Goal: Task Accomplishment & Management: Manage account settings

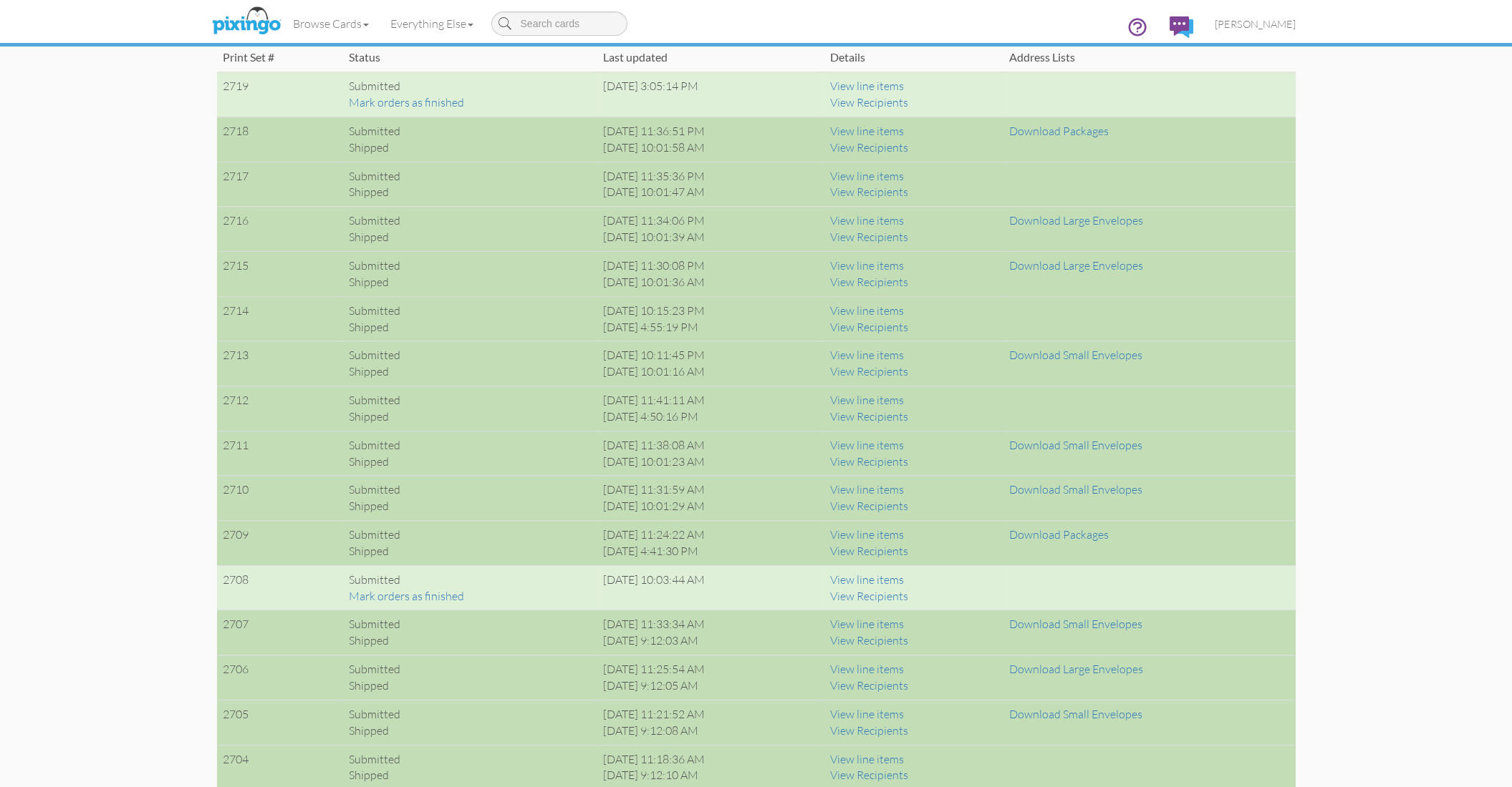
scroll to position [1034, 0]
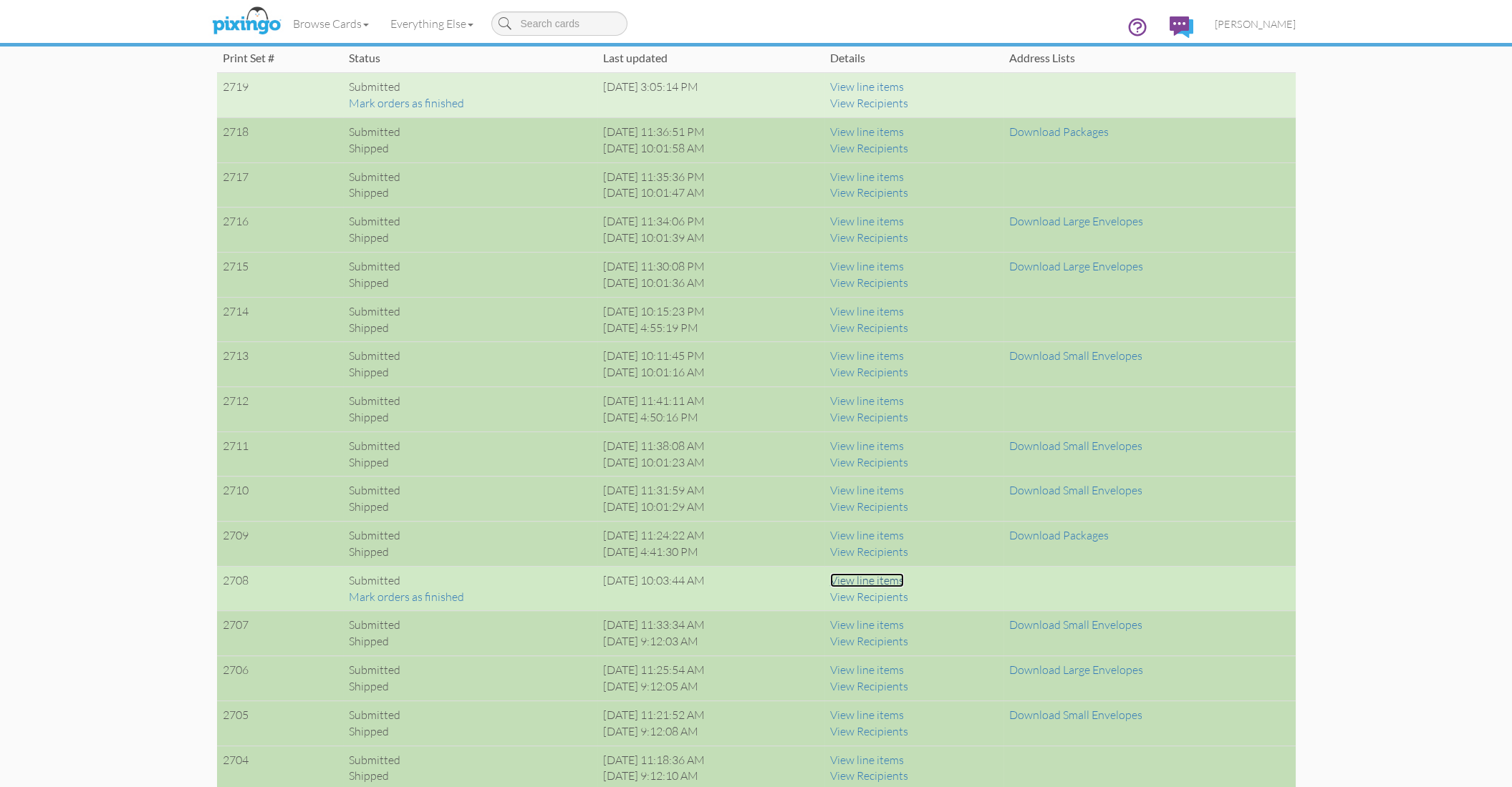
click at [904, 580] on link "View line items" at bounding box center [866, 580] width 73 height 15
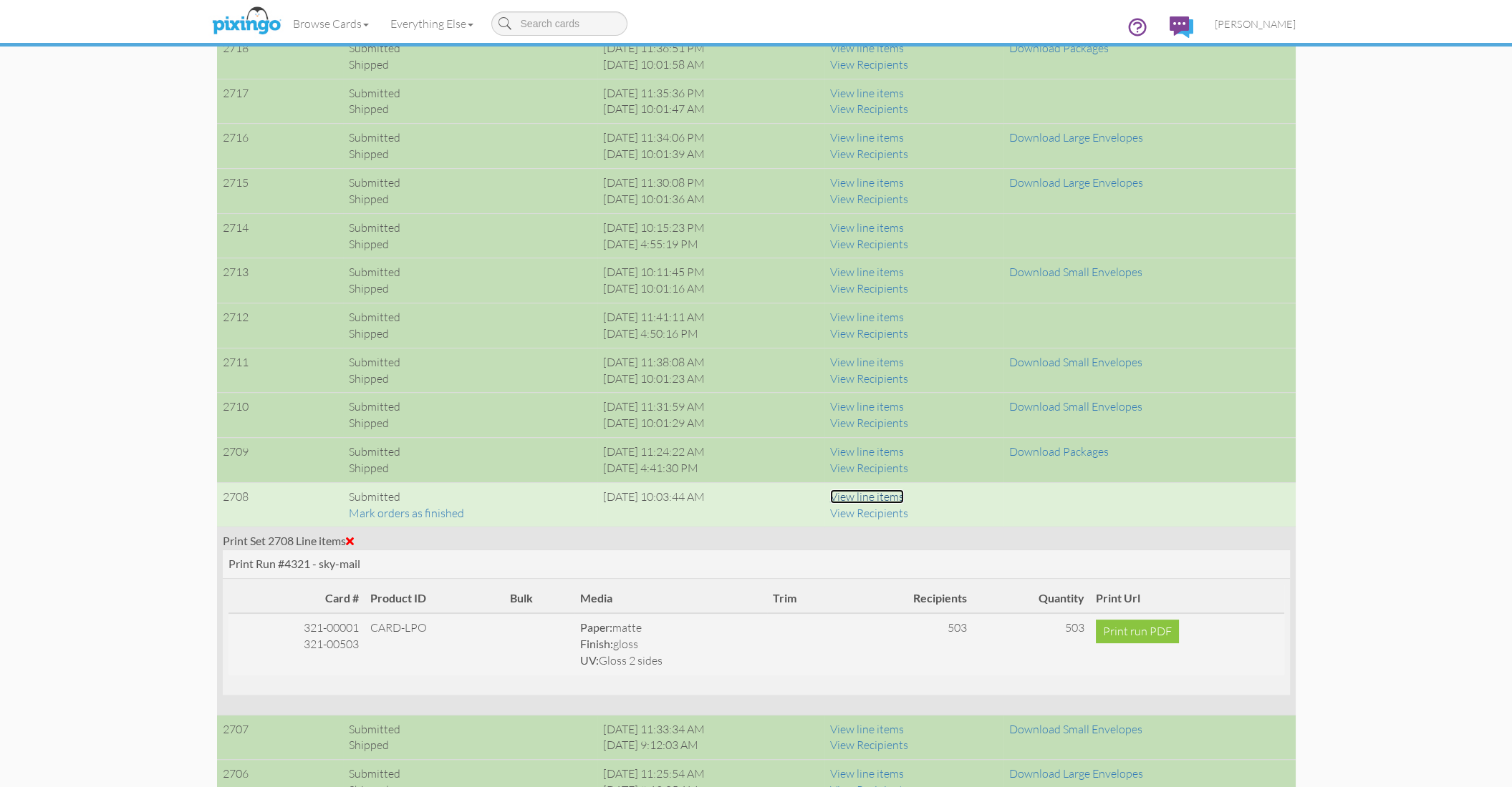
scroll to position [1128, 0]
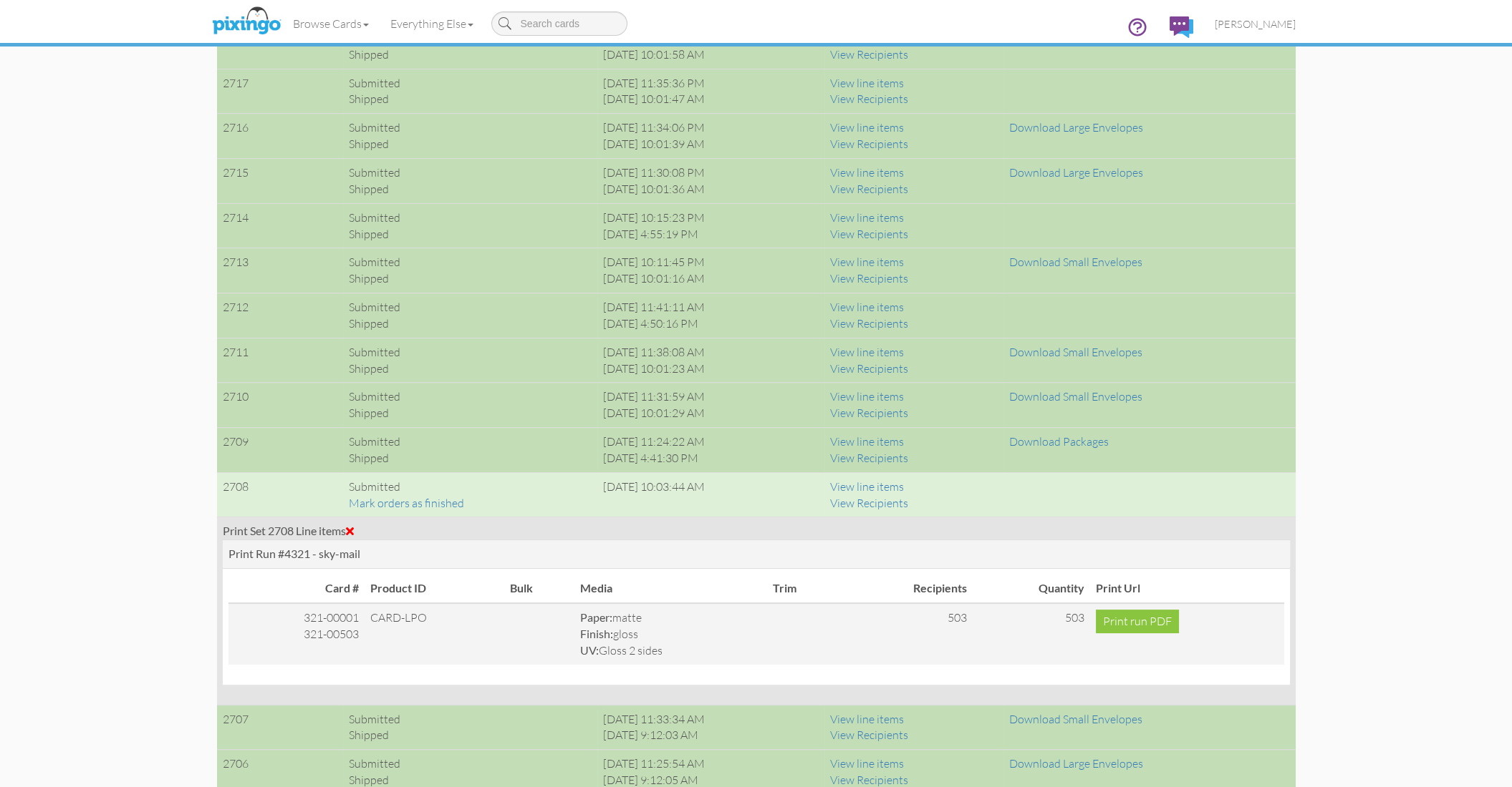
click at [354, 527] on span at bounding box center [350, 532] width 8 height 12
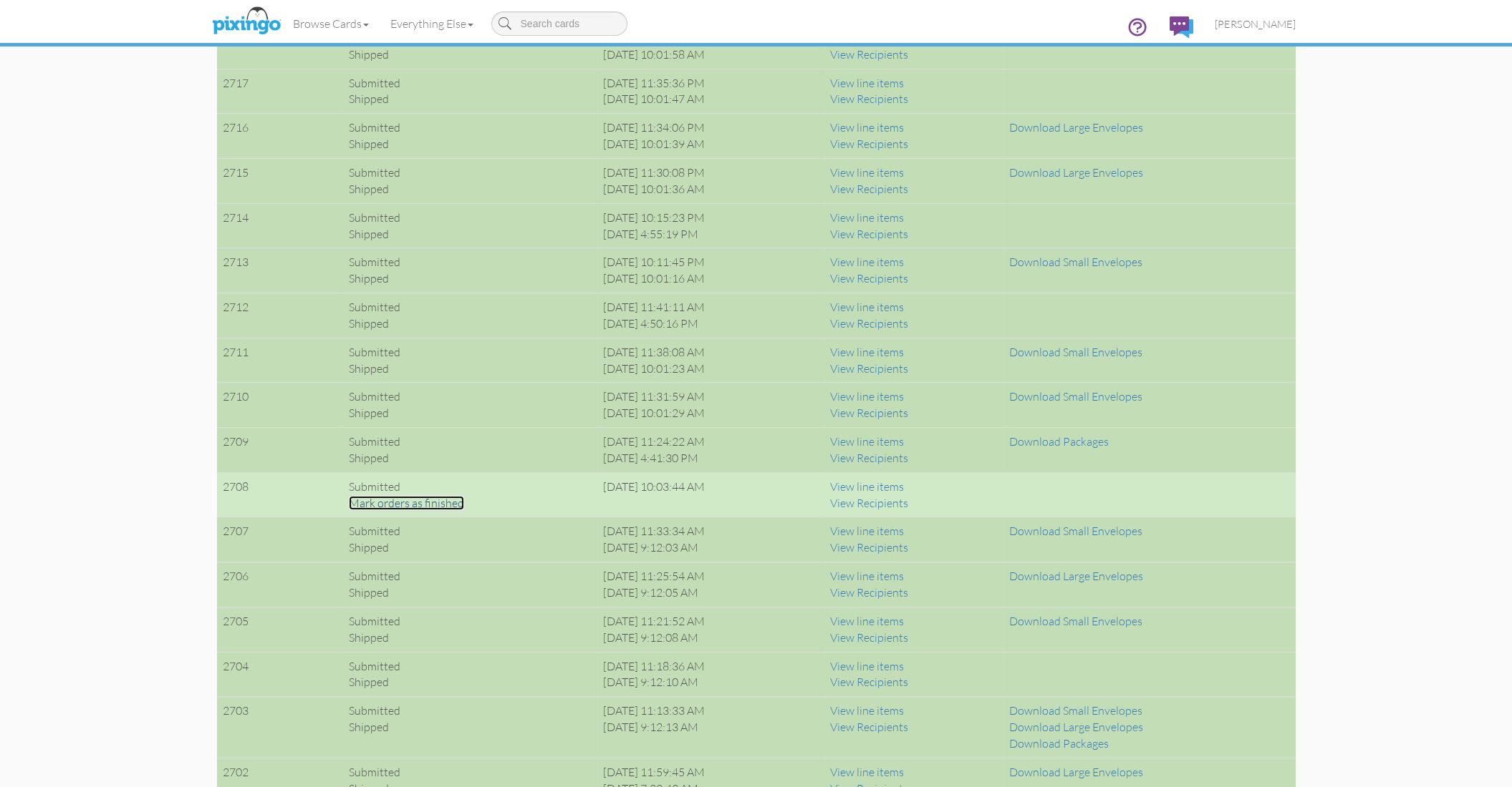
click at [373, 502] on link "Mark orders as finished" at bounding box center [406, 503] width 116 height 15
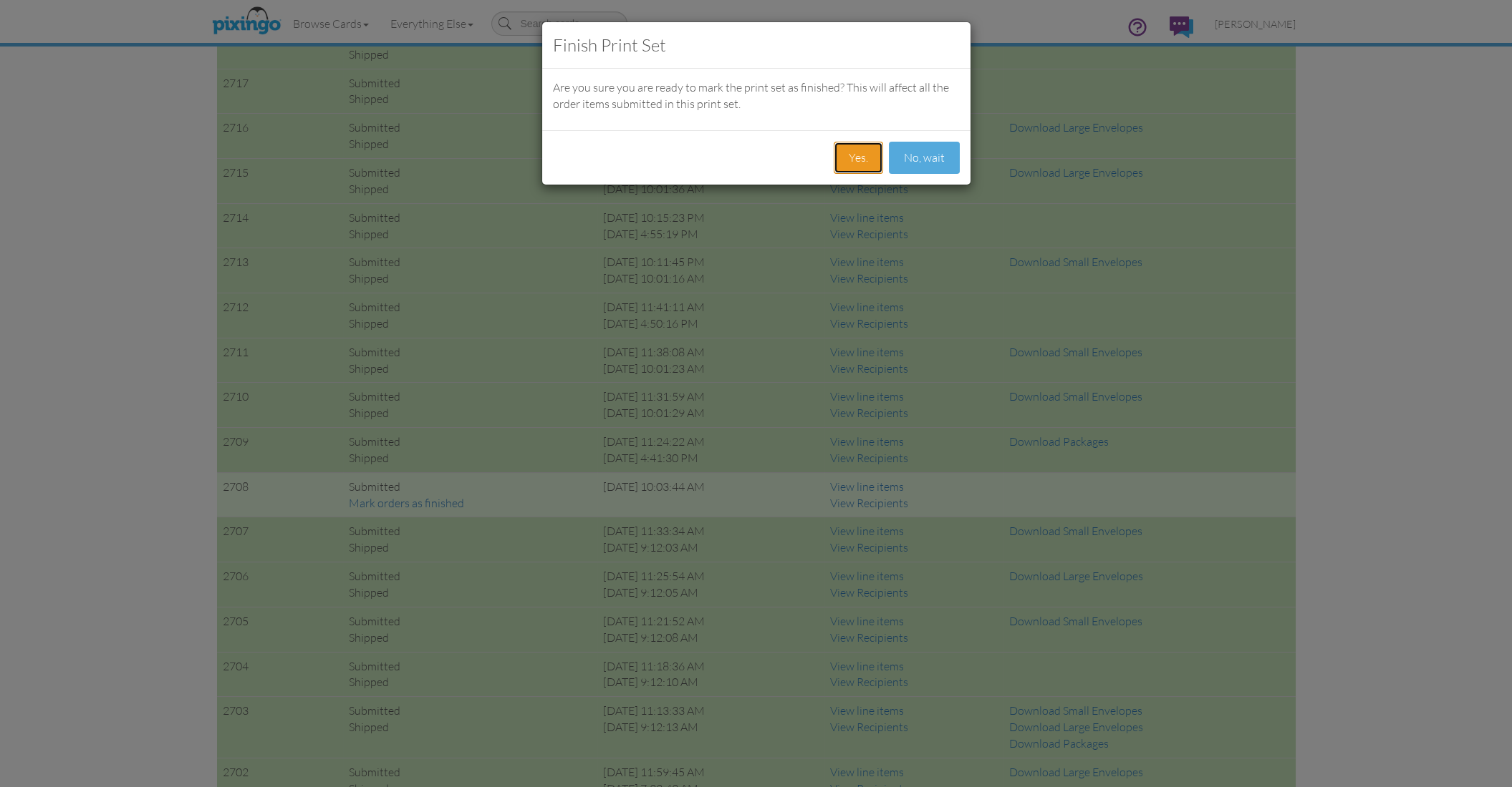
click at [849, 156] on button "Yes." at bounding box center [858, 158] width 49 height 32
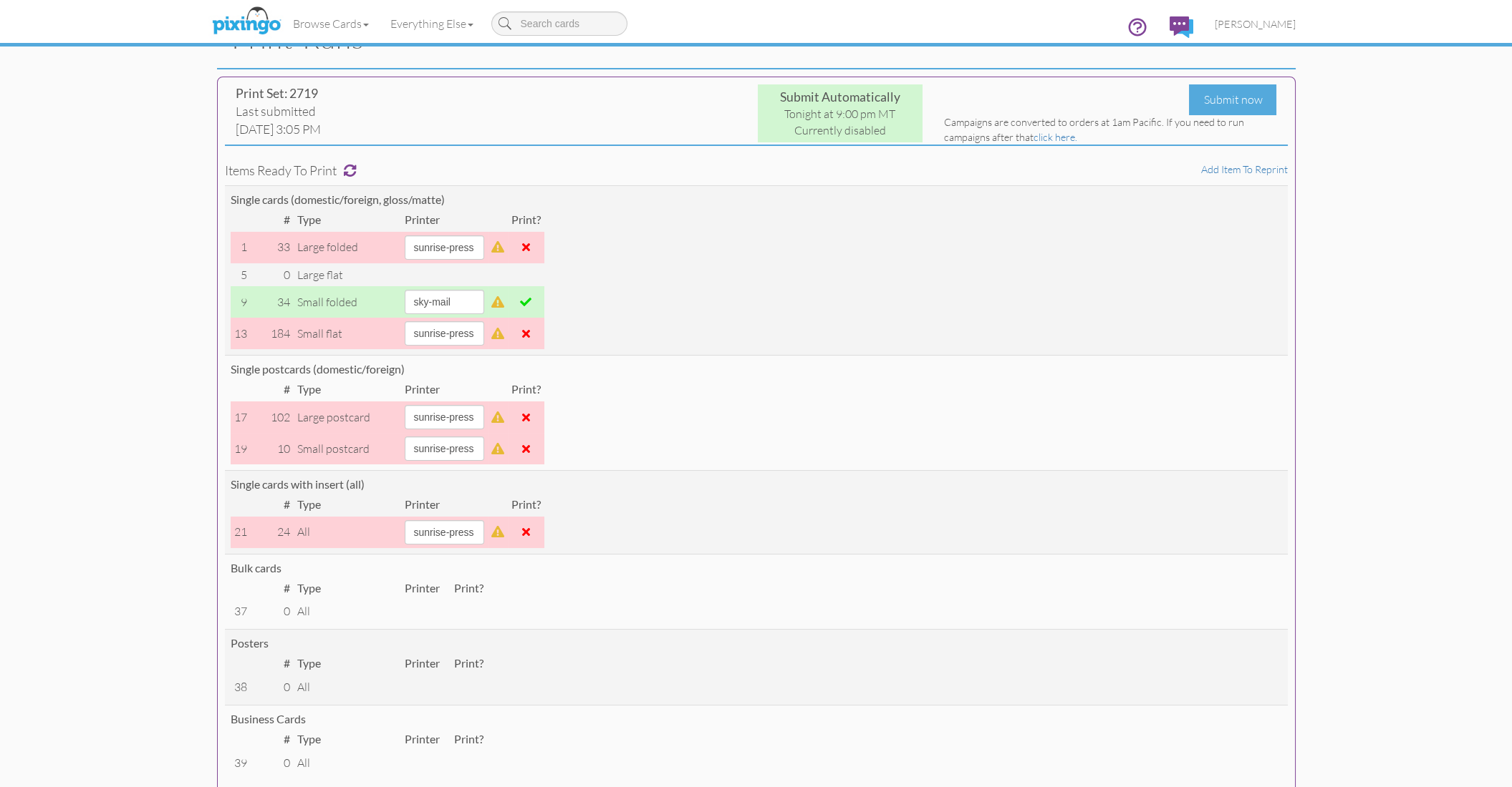
scroll to position [0, 0]
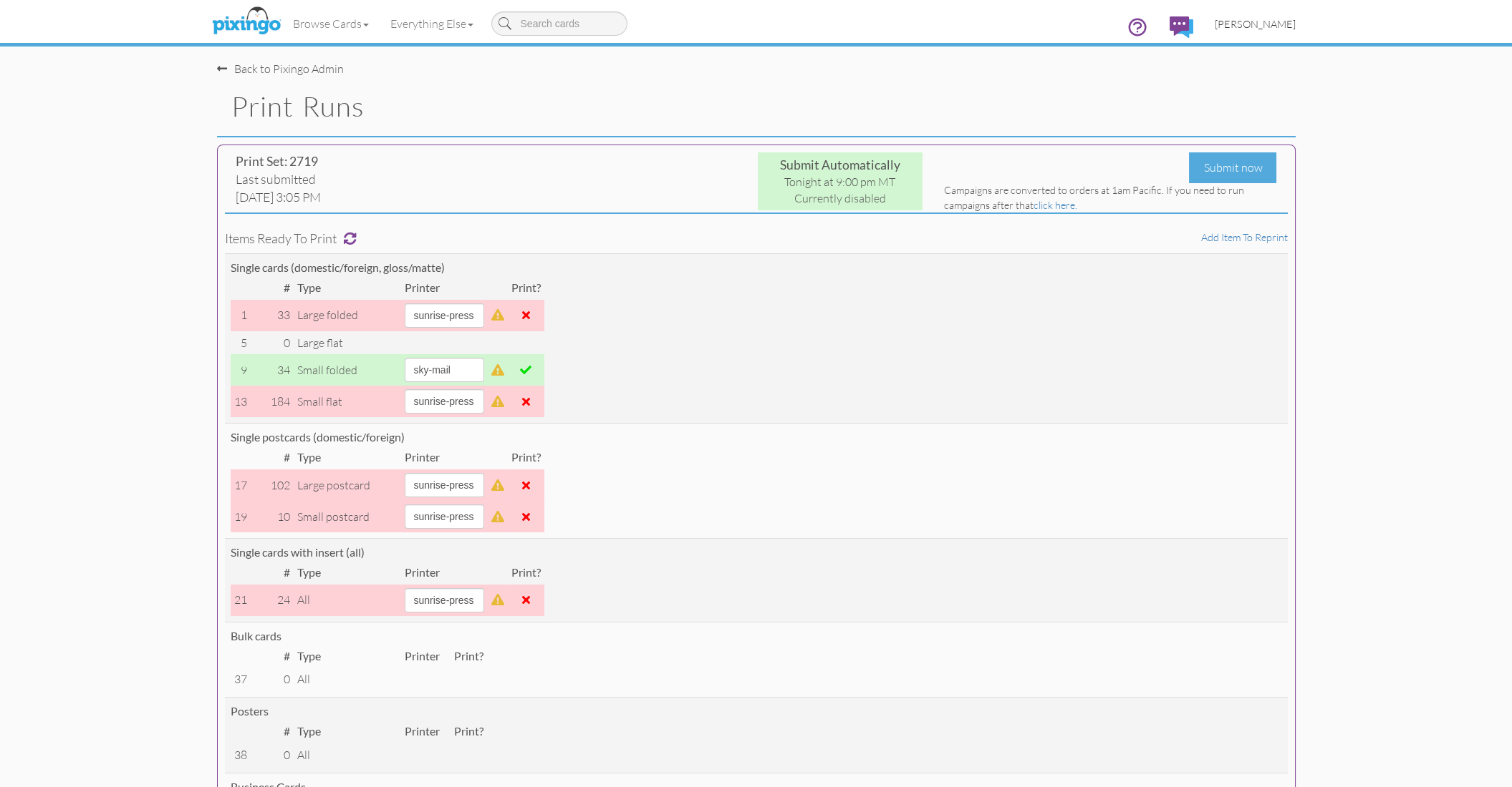
click at [1259, 23] on span "[PERSON_NAME]" at bounding box center [1254, 23] width 81 height 12
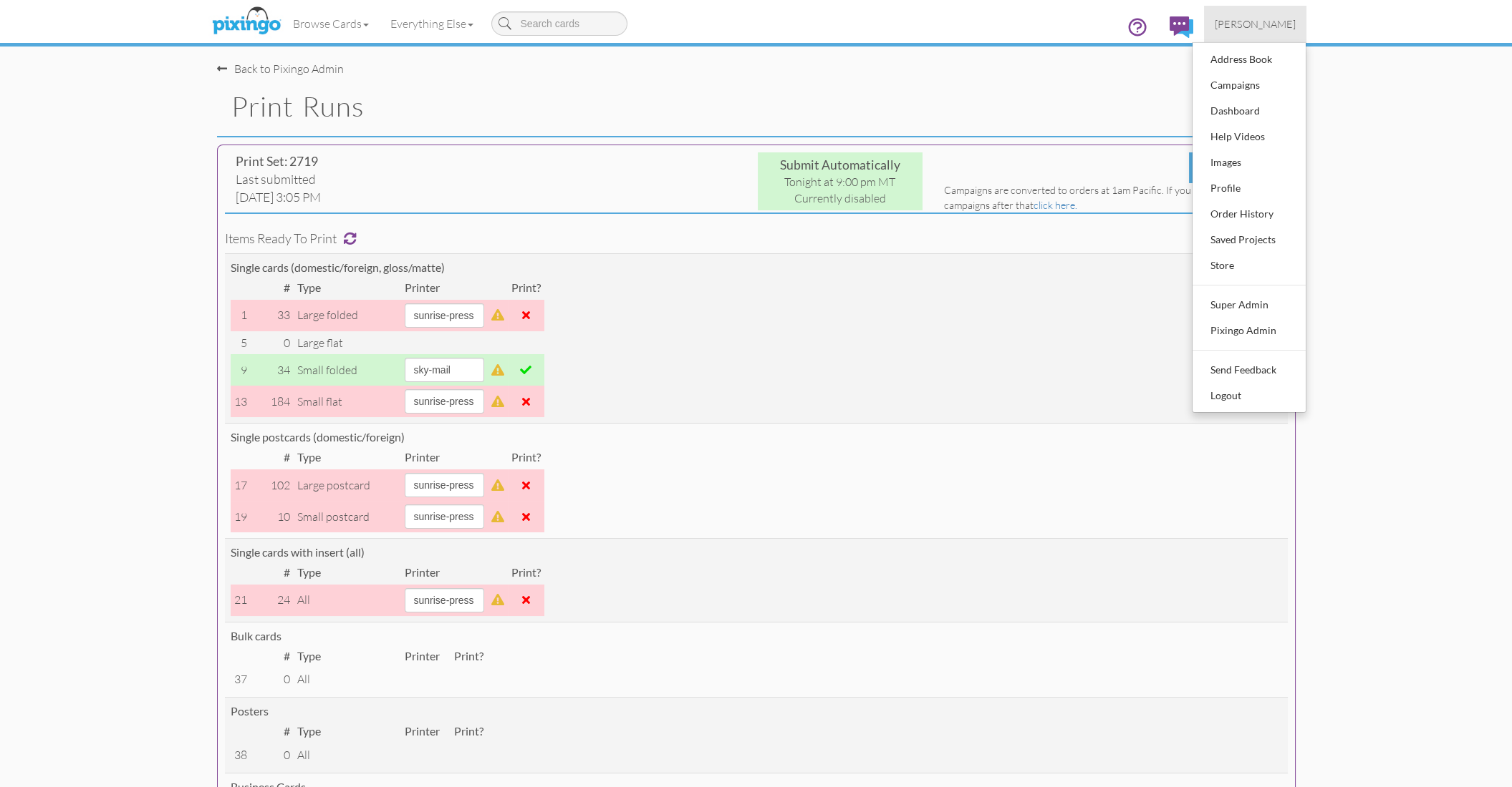
click at [1259, 23] on span "[PERSON_NAME]" at bounding box center [1254, 23] width 81 height 12
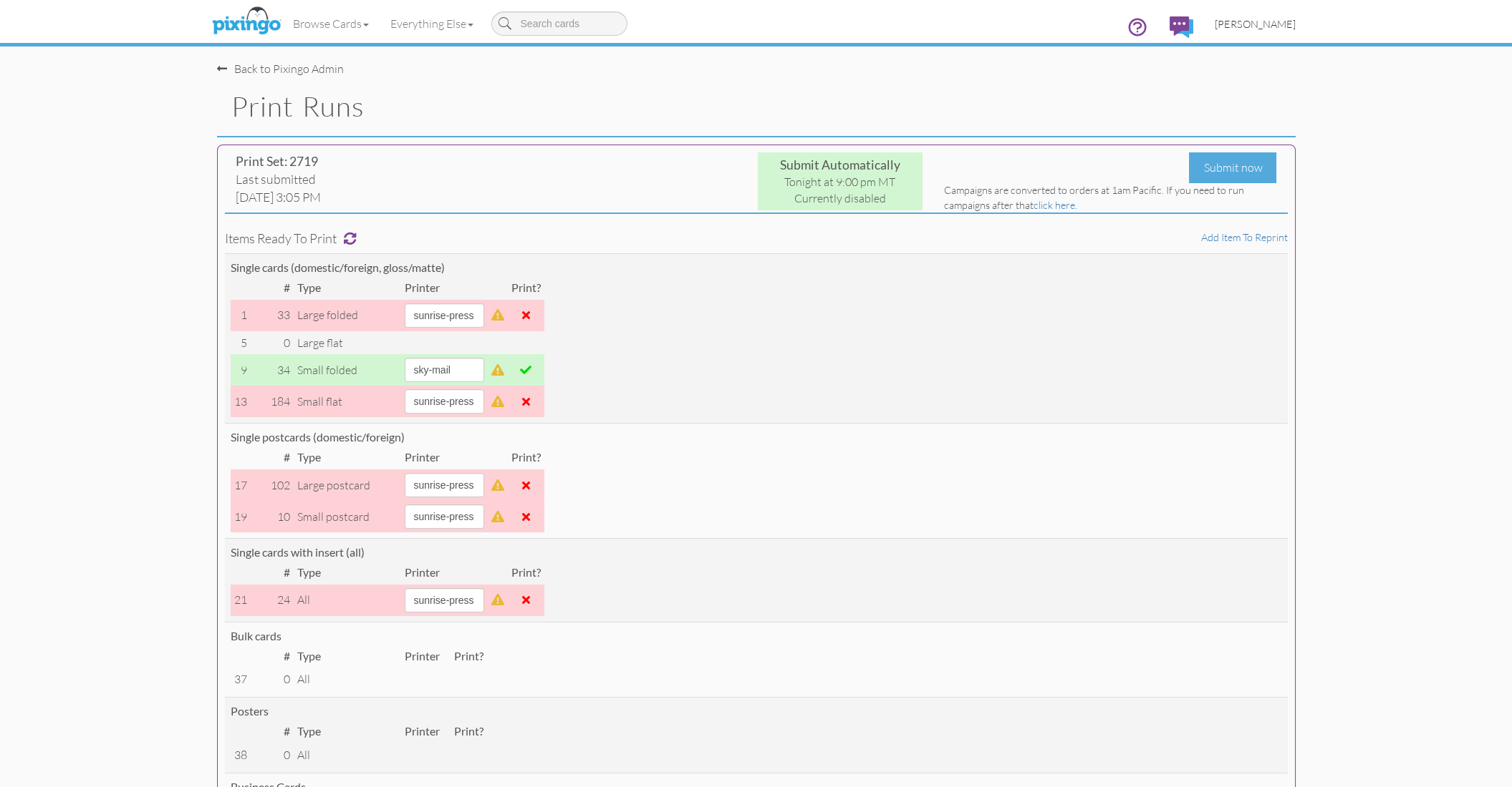
click at [1259, 25] on span "[PERSON_NAME]" at bounding box center [1254, 23] width 81 height 12
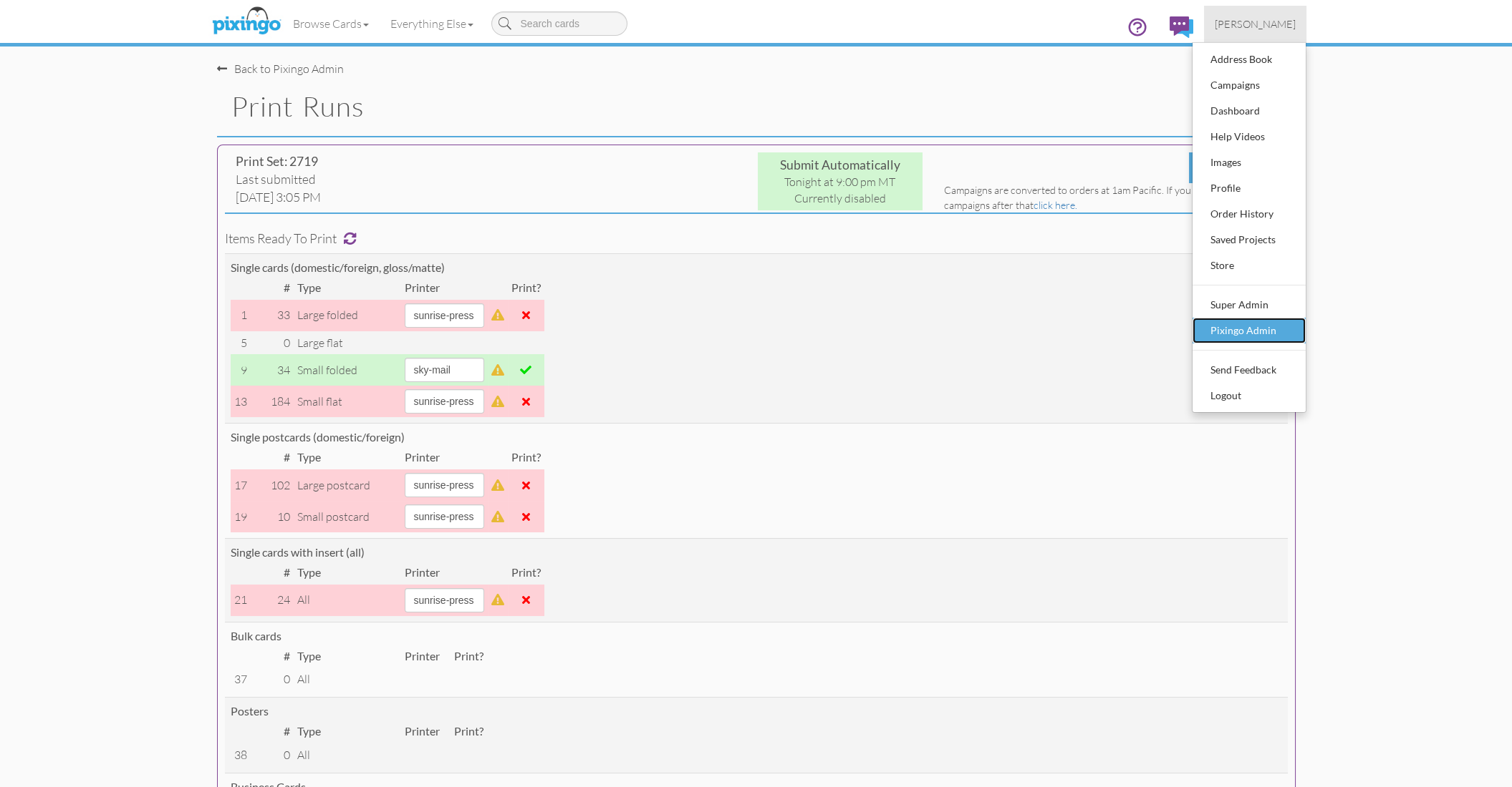
click at [1243, 331] on div "Pixingo Admin" at bounding box center [1249, 331] width 84 height 22
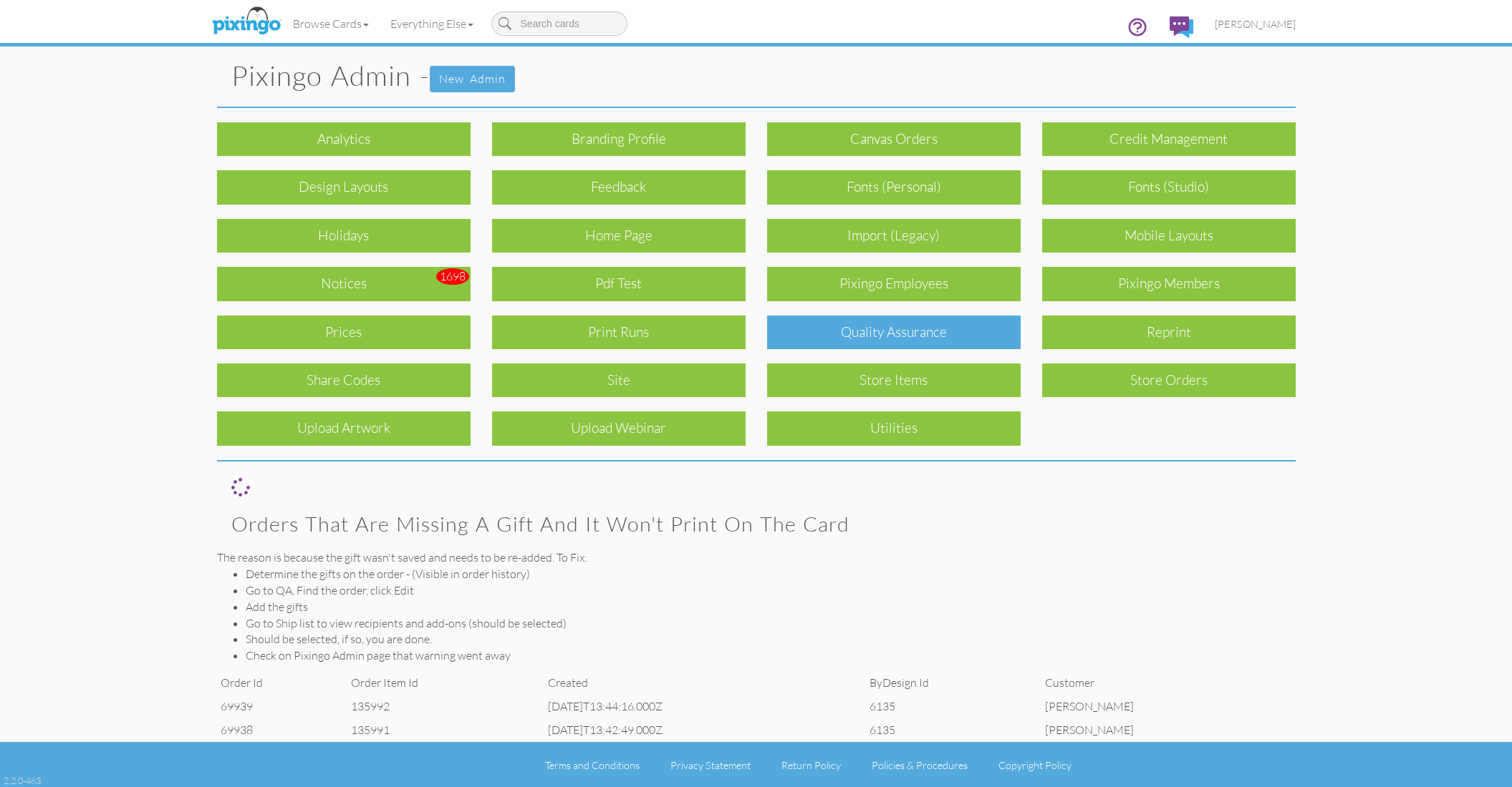
click at [888, 330] on div "Quality Assurance" at bounding box center [893, 332] width 254 height 33
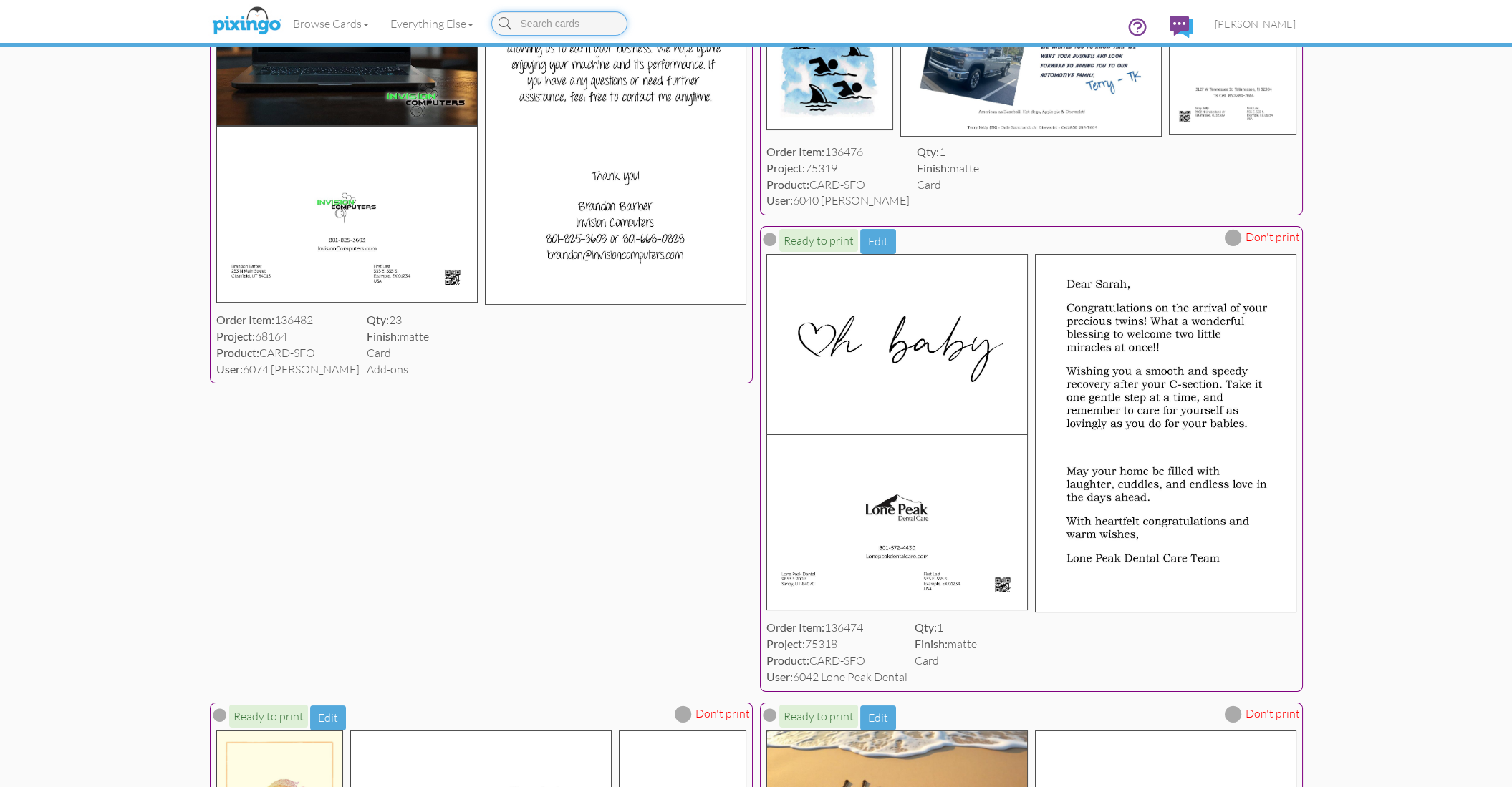
scroll to position [641, 0]
click at [337, 360] on div "Product: CARD-SFO" at bounding box center [288, 351] width 143 height 17
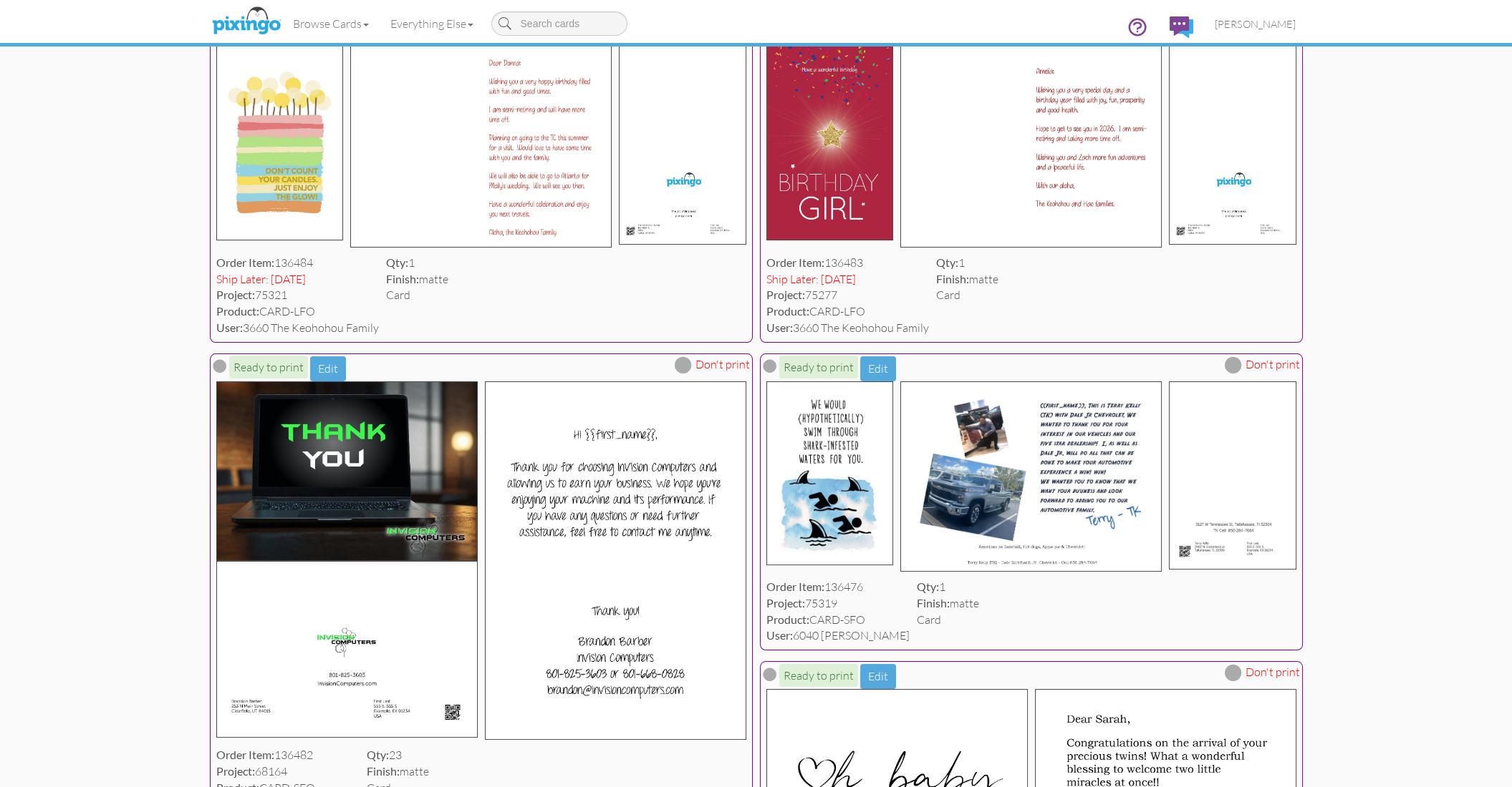
scroll to position [196, 0]
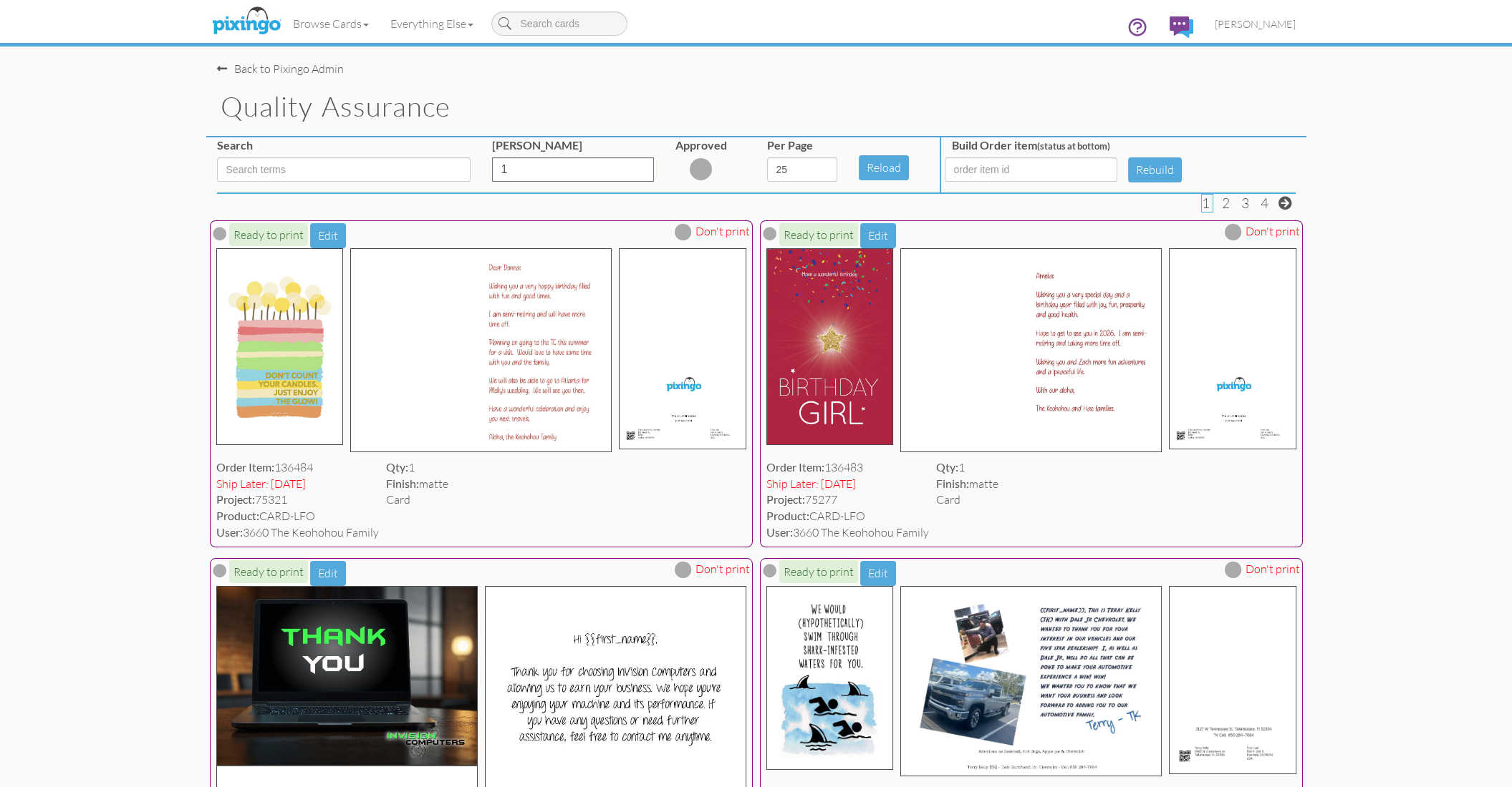
scroll to position [0, 0]
click at [828, 169] on select "5 10 25 50 100" at bounding box center [802, 169] width 71 height 24
select select "number:100"
click at [767, 158] on select "5 10 25 50 100" at bounding box center [802, 169] width 71 height 24
click at [878, 163] on button "Reload" at bounding box center [883, 168] width 50 height 25
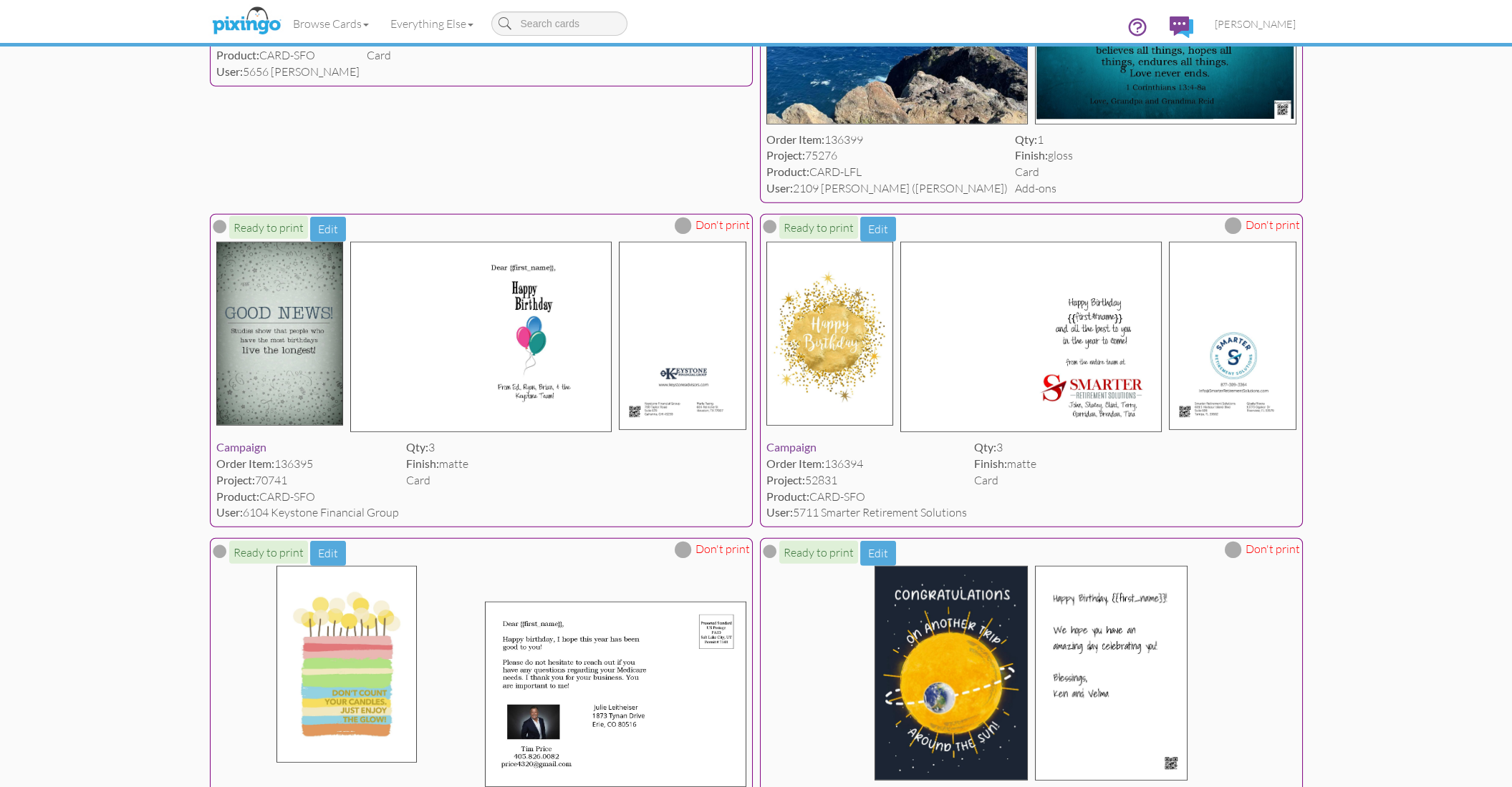
scroll to position [12277, 0]
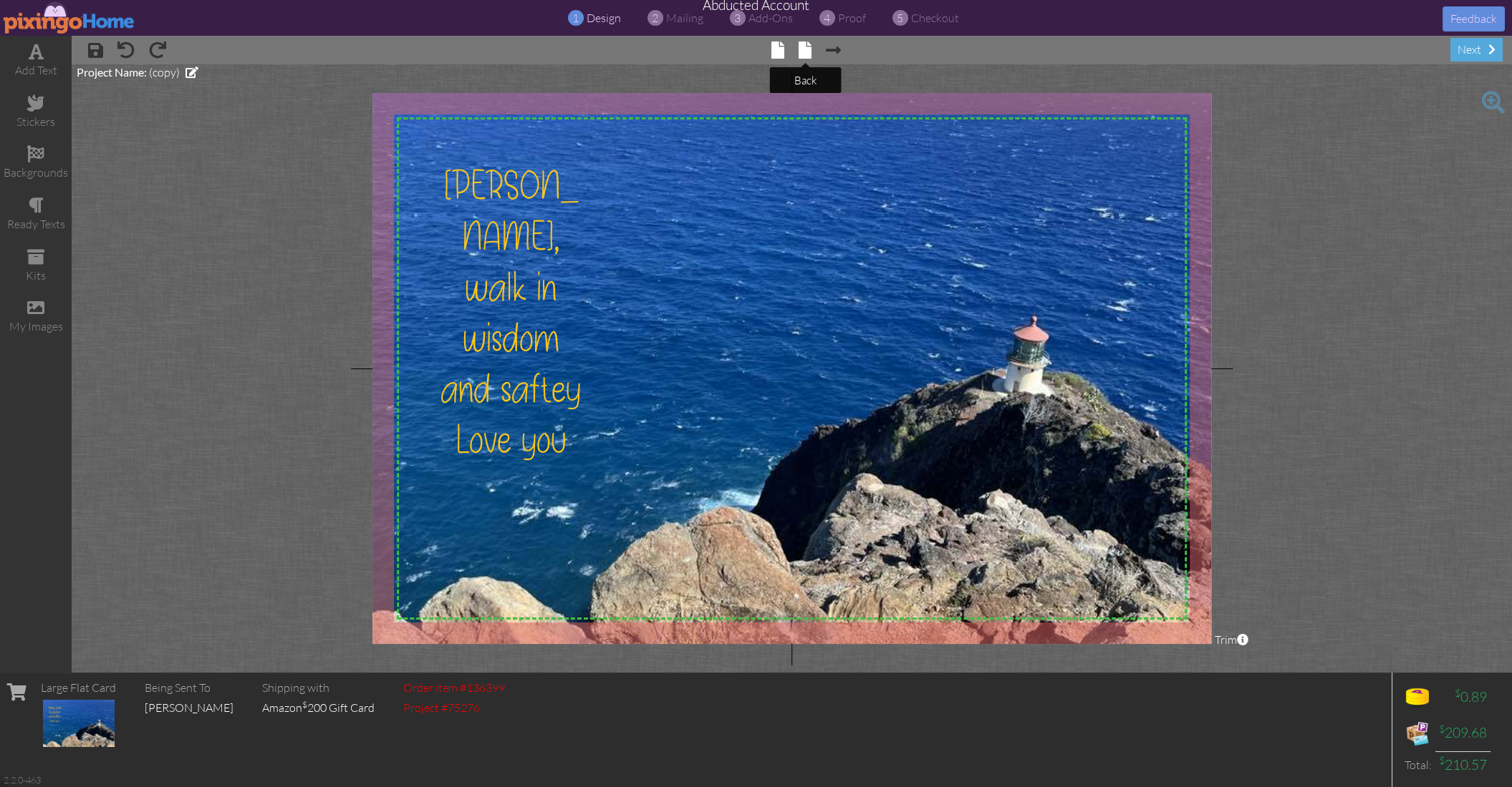
click at [809, 53] on span at bounding box center [804, 50] width 13 height 18
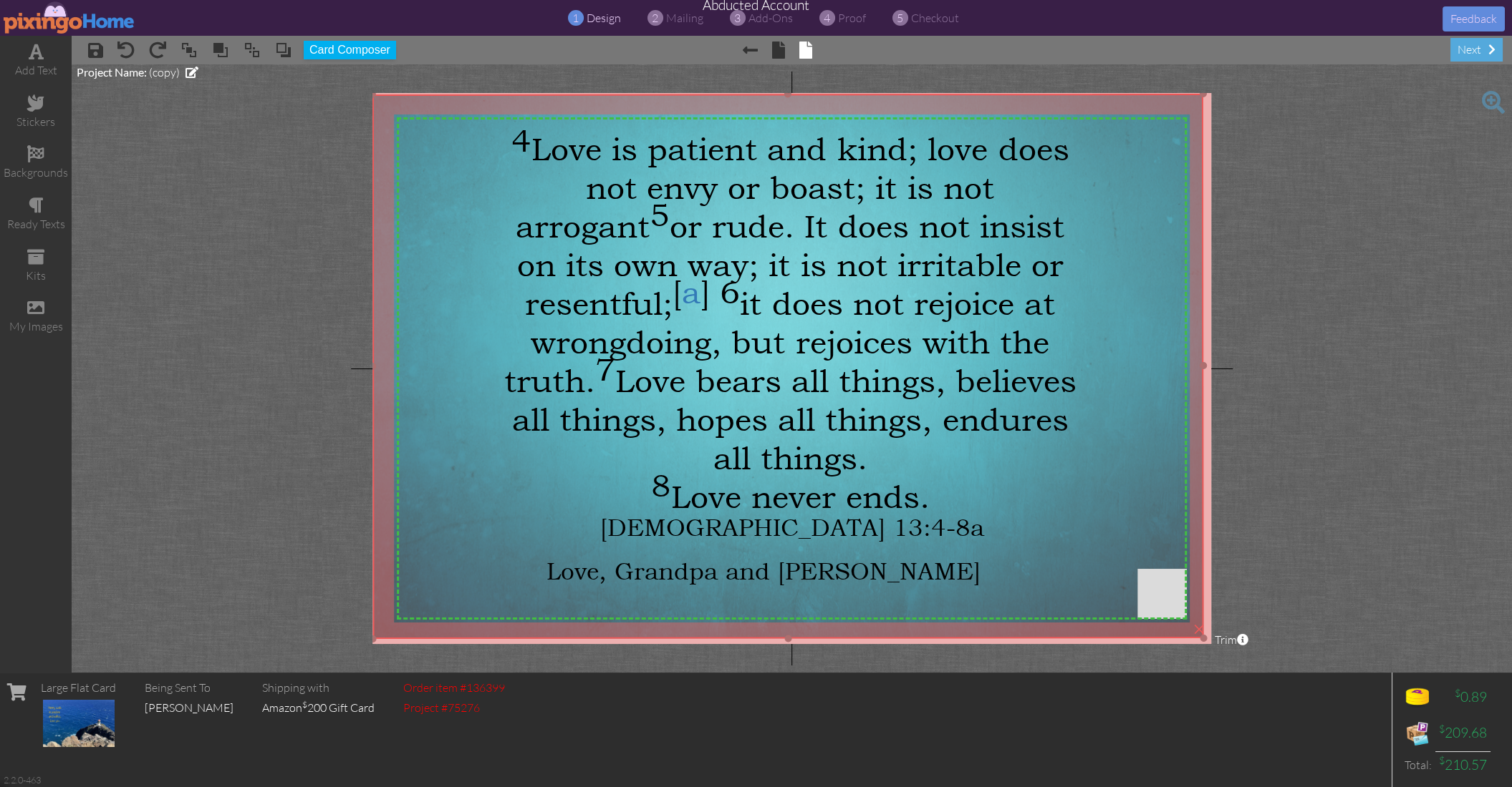
click at [432, 342] on img at bounding box center [787, 366] width 830 height 545
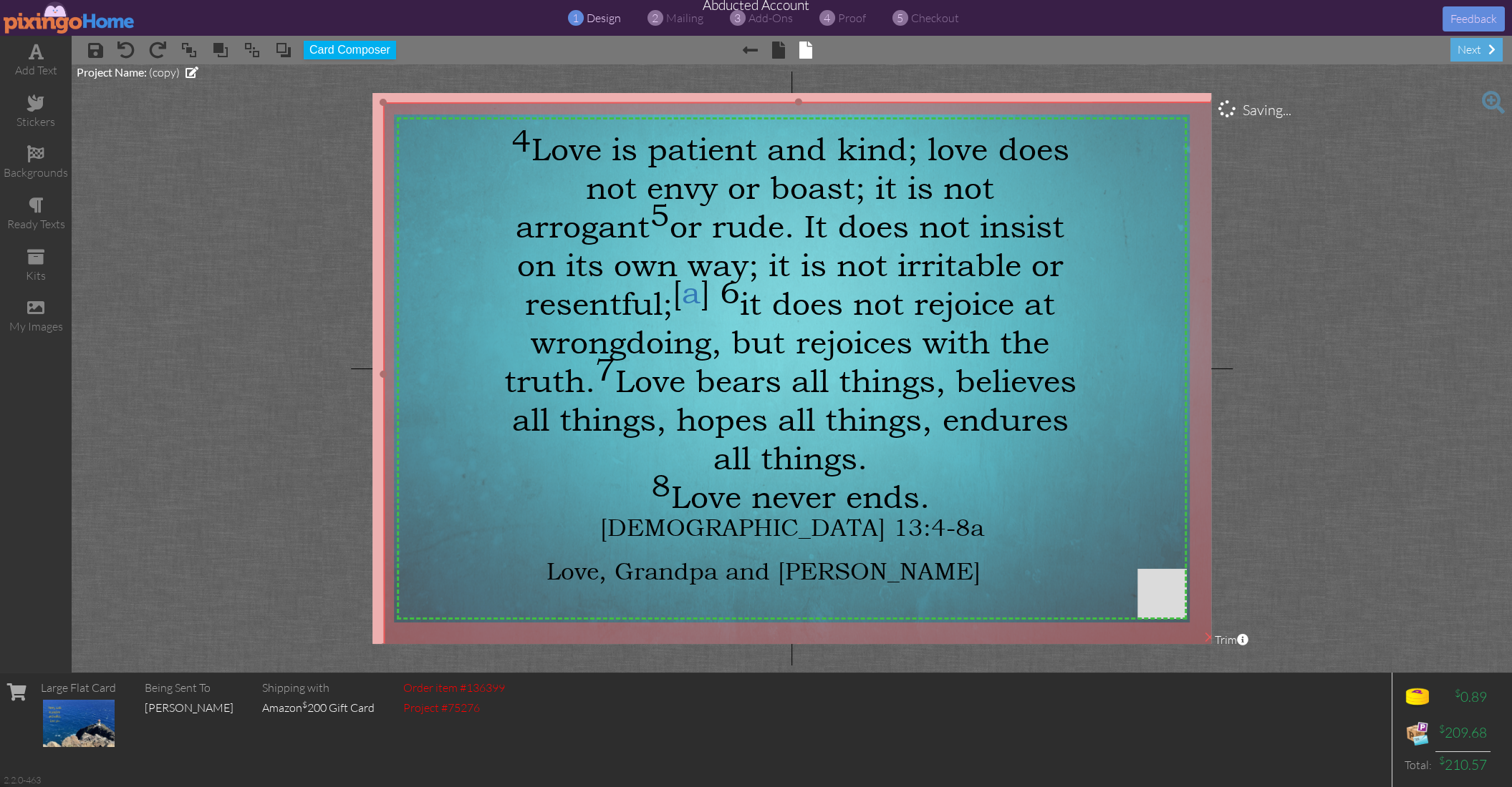
drag, startPoint x: 427, startPoint y: 340, endPoint x: 418, endPoint y: 343, distance: 9.5
click at [437, 347] on img at bounding box center [798, 374] width 830 height 545
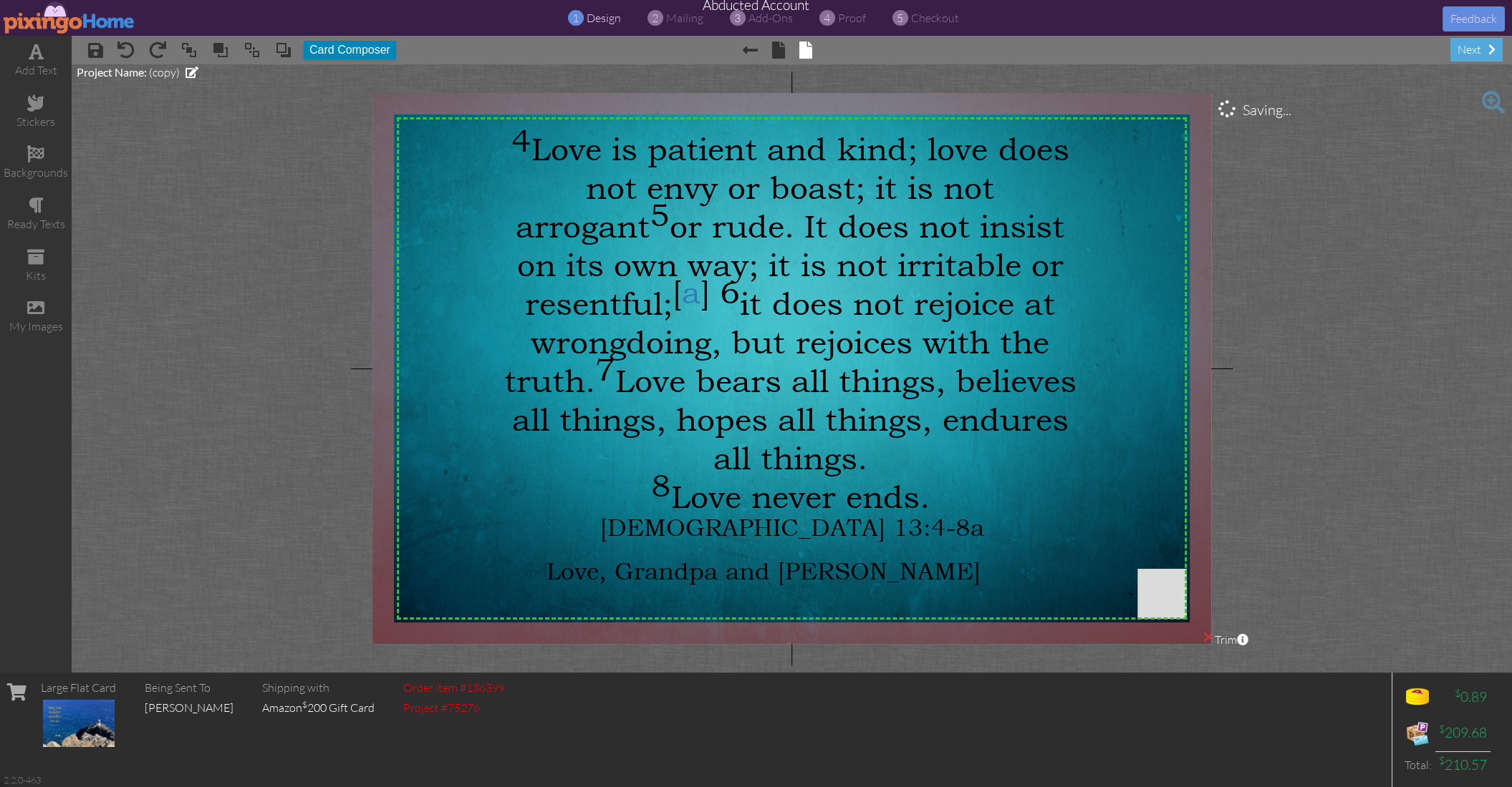
drag, startPoint x: 385, startPoint y: 100, endPoint x: 366, endPoint y: 55, distance: 48.8
click at [366, 55] on div "× save × undo × redo × bring to front × bring forward × send to back × send beh…" at bounding box center [791, 354] width 1440 height 637
click at [1373, 377] on project-studio-wrapper "X X X X X X X X X X X X X X X X X X X X X X X X X X X X X X X X X X X X X X X X…" at bounding box center [791, 369] width 1440 height 609
click at [845, 18] on span "proof" at bounding box center [852, 18] width 28 height 15
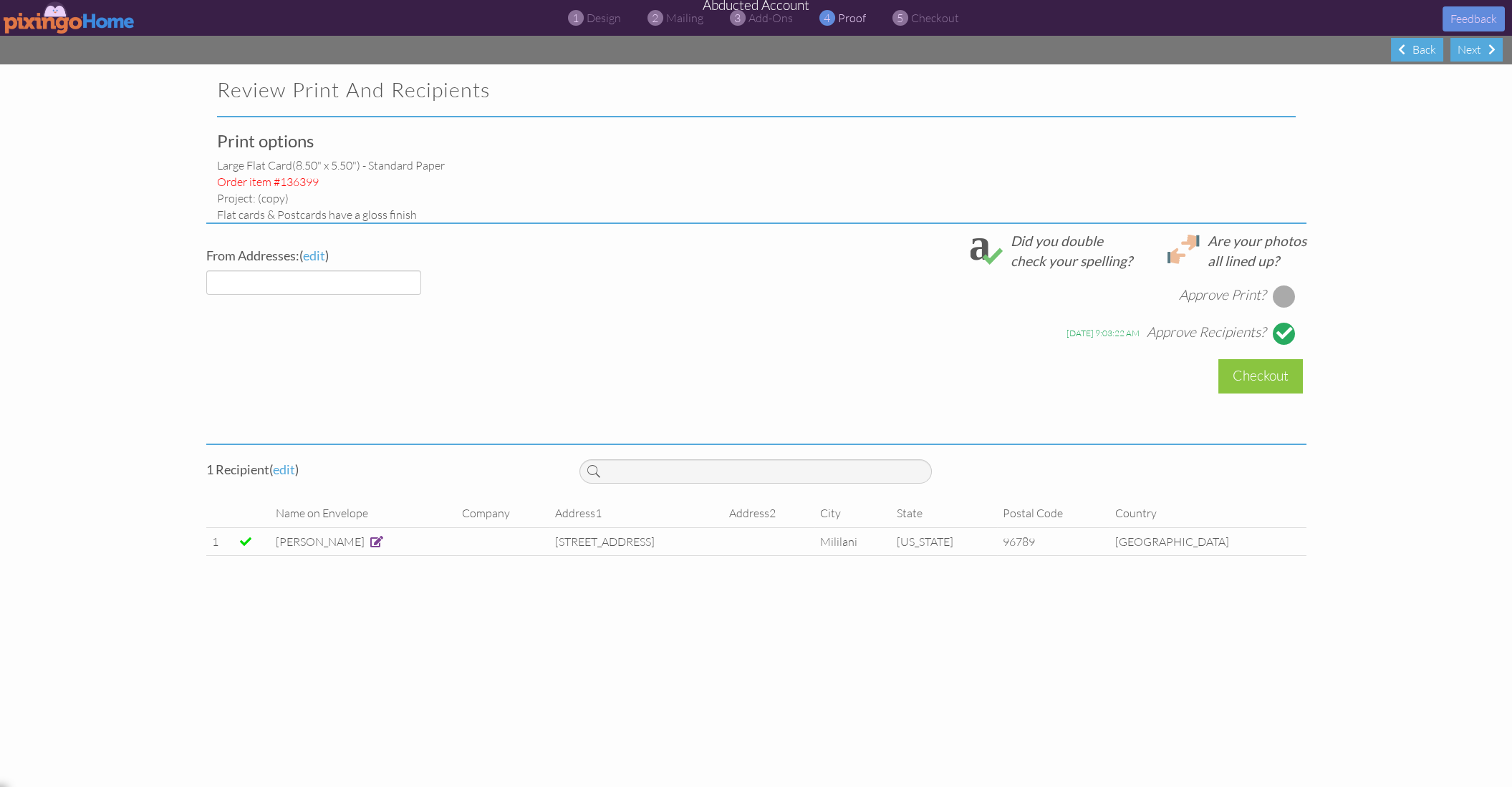
select select "object:49806"
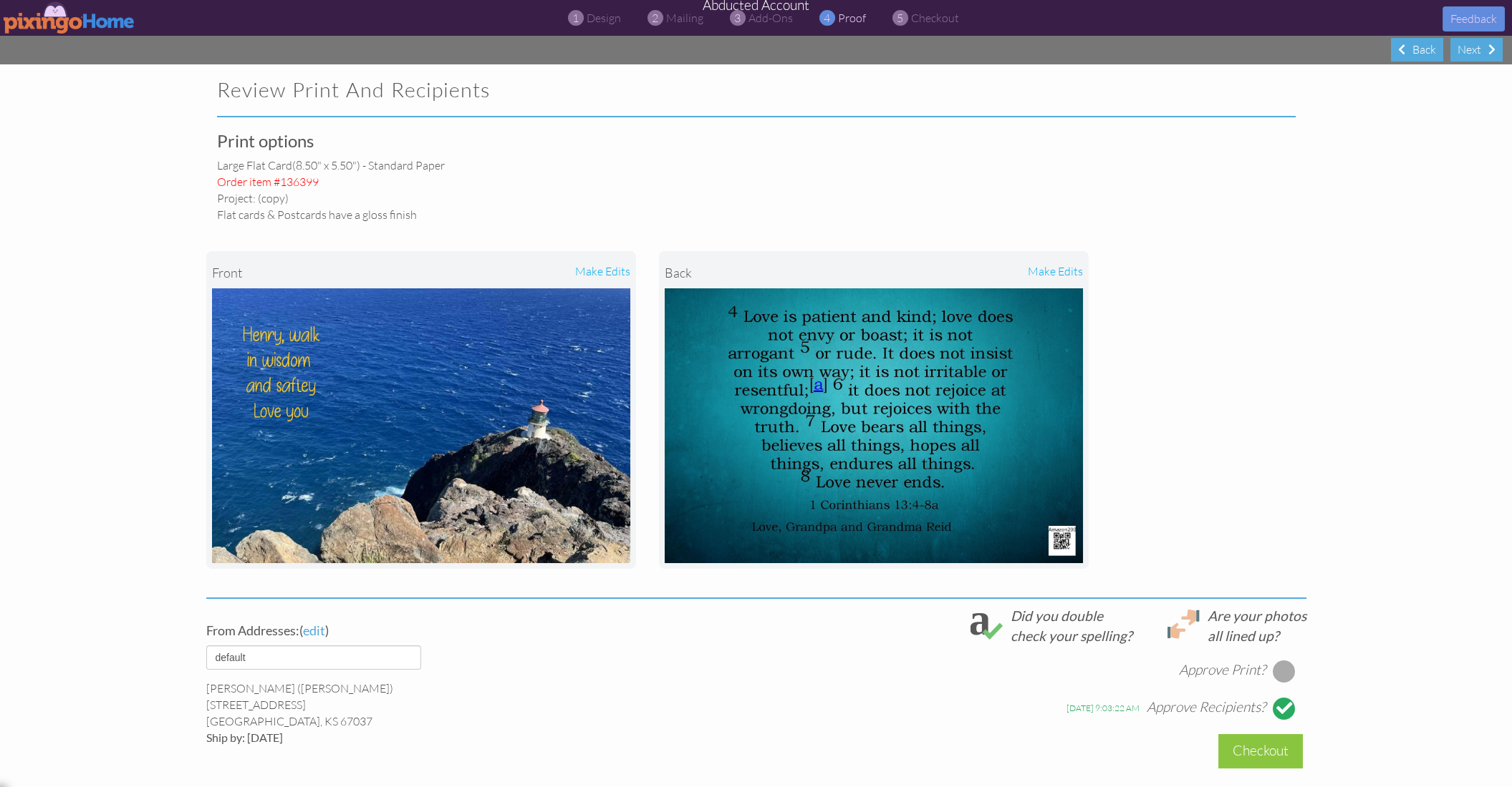
click at [46, 5] on img at bounding box center [70, 17] width 132 height 32
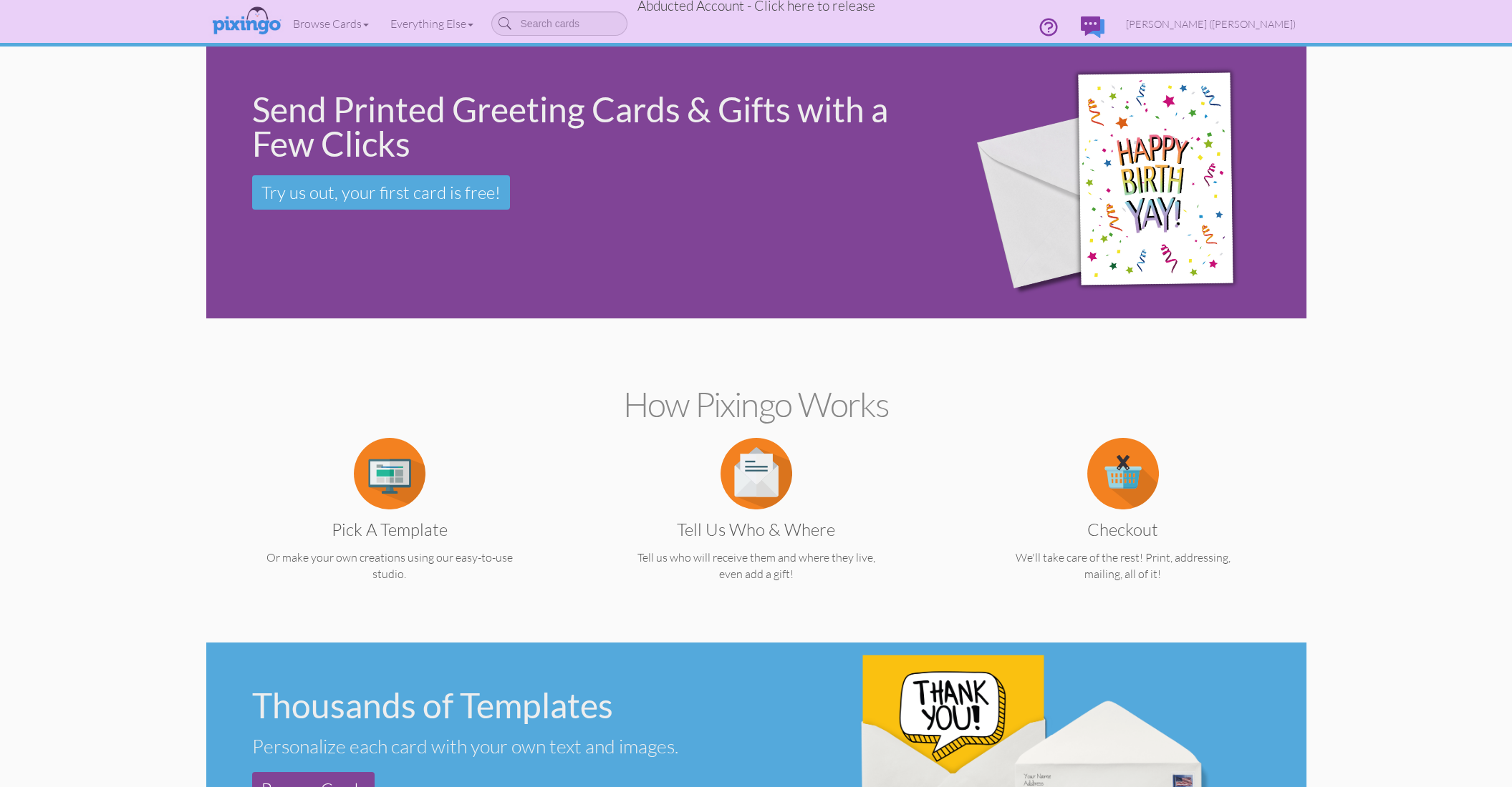
click at [724, 8] on span "Abducted Account - Click here to release" at bounding box center [756, 6] width 238 height 18
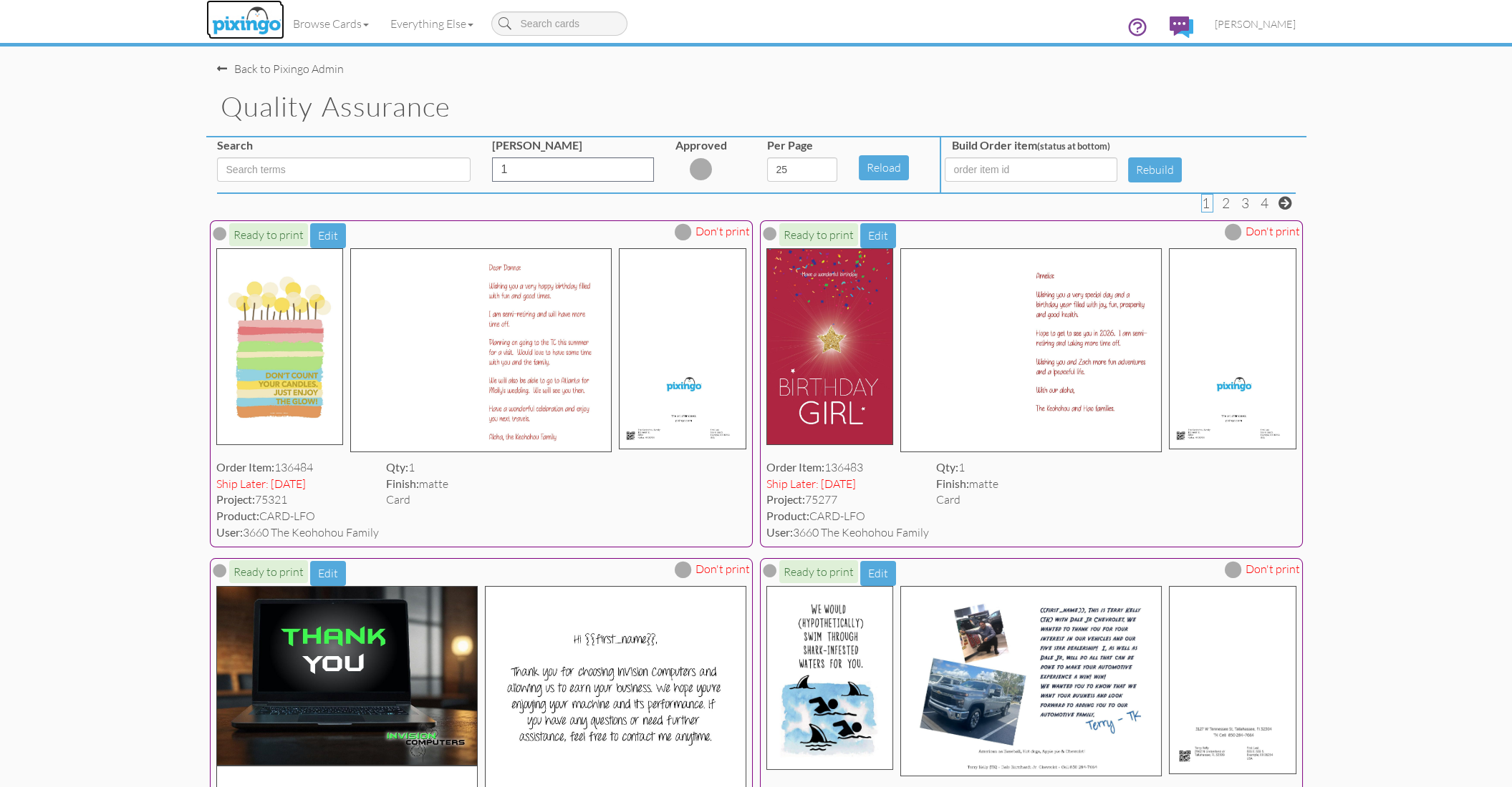
click at [259, 23] on img at bounding box center [247, 22] width 76 height 36
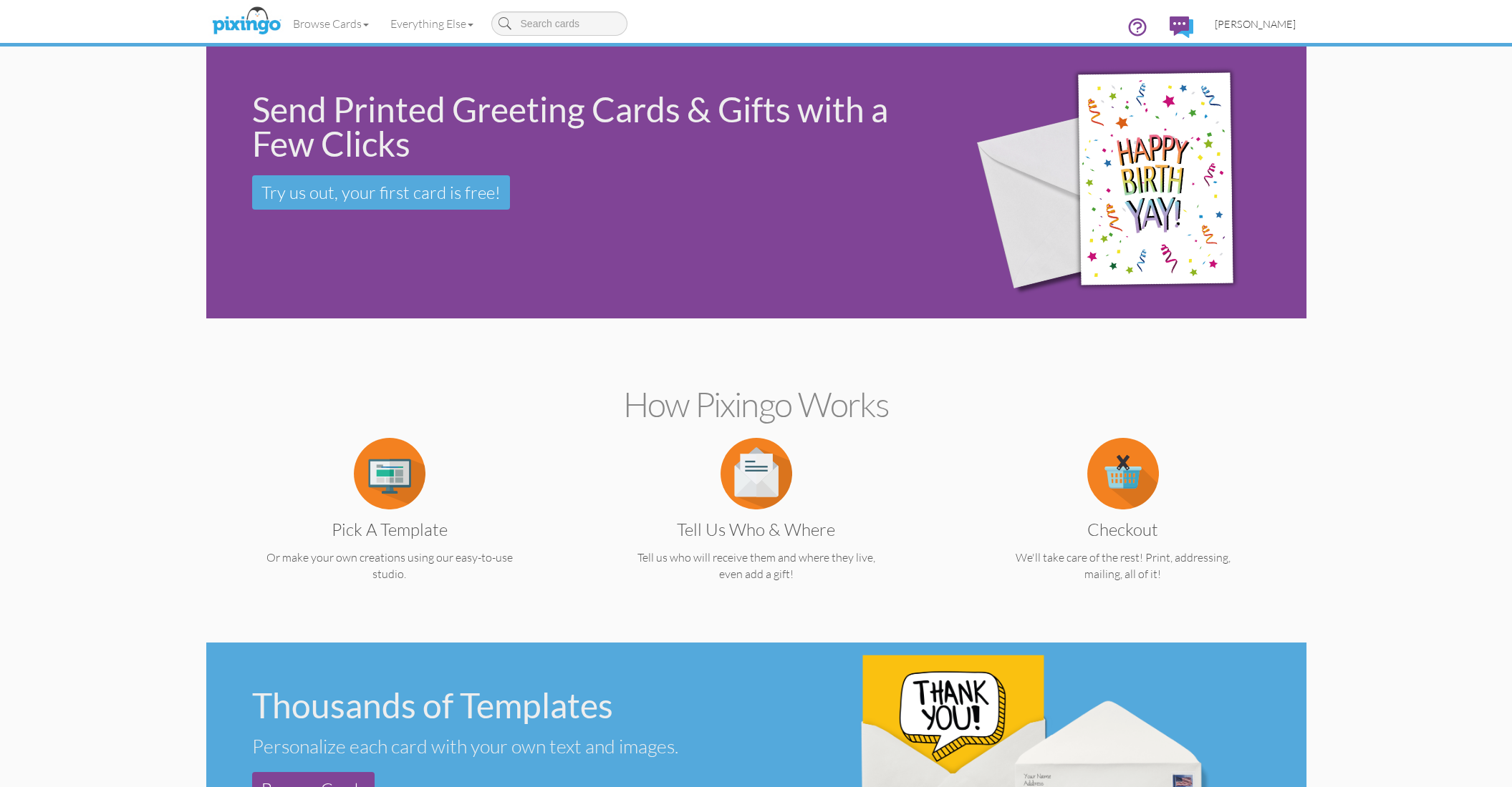
click at [1267, 23] on span "[PERSON_NAME]" at bounding box center [1254, 23] width 81 height 12
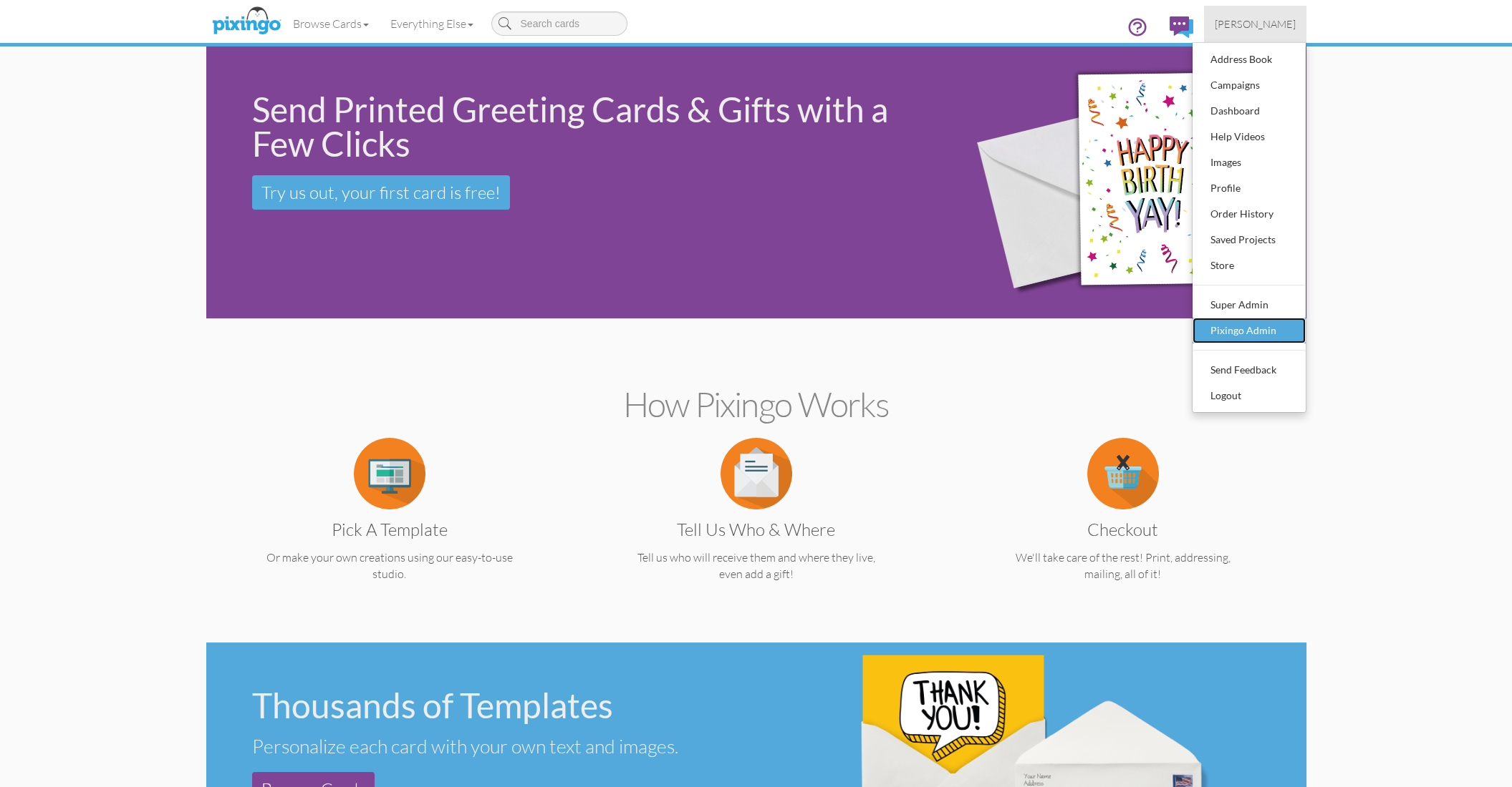
click at [1270, 336] on div "Pixingo Admin" at bounding box center [1249, 331] width 84 height 22
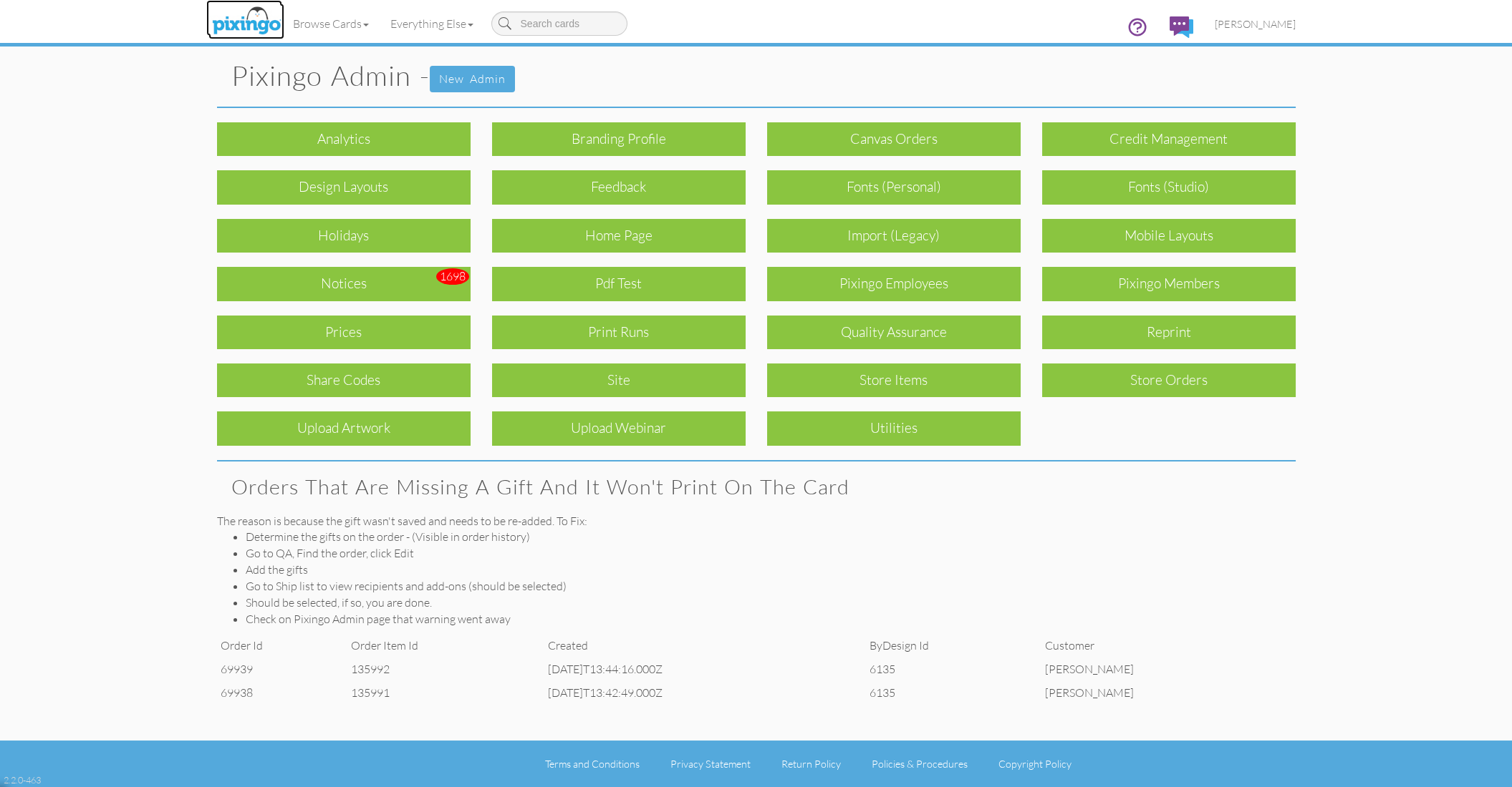
click at [262, 20] on img at bounding box center [247, 22] width 76 height 36
